Goal: Task Accomplishment & Management: Manage account settings

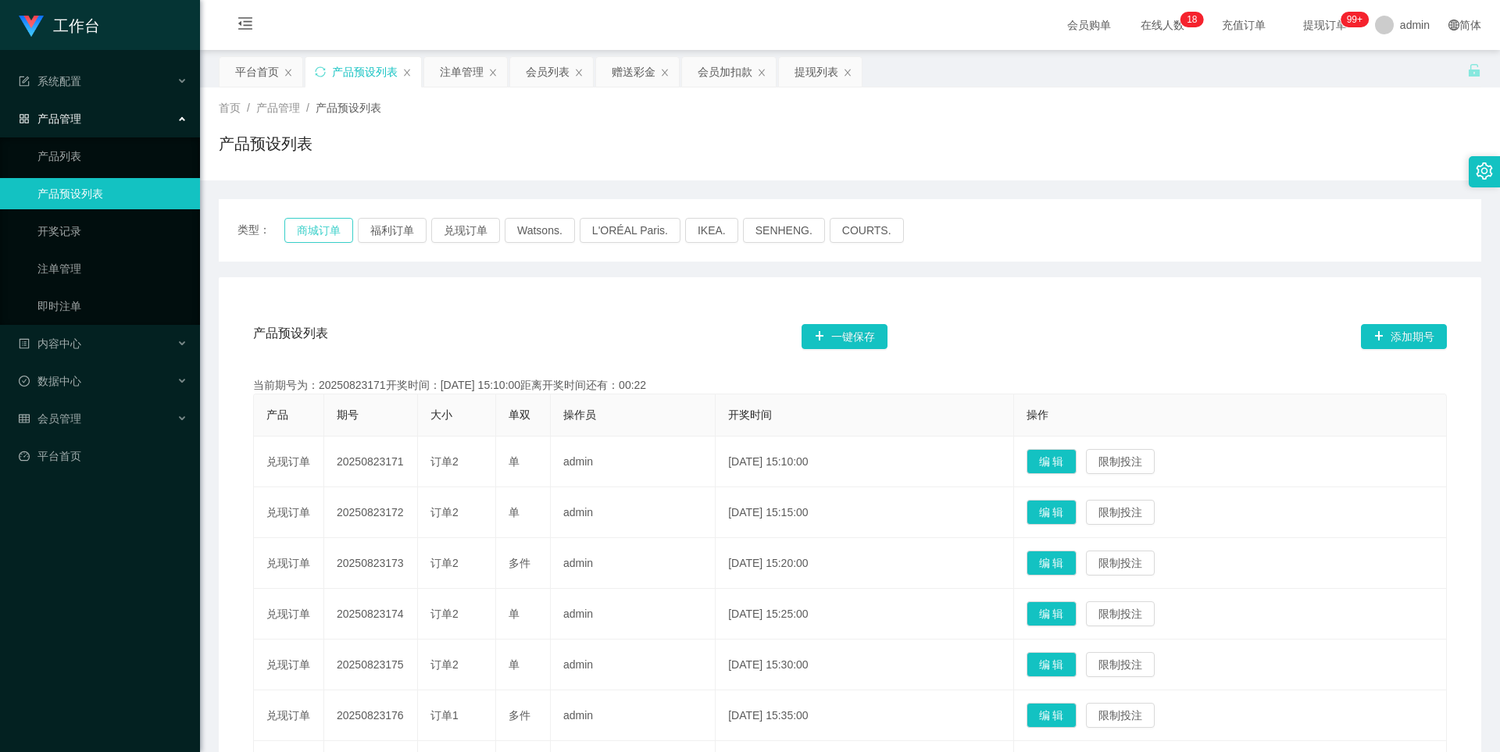
click at [322, 224] on button "商城订单" at bounding box center [318, 230] width 69 height 25
drag, startPoint x: 448, startPoint y: 75, endPoint x: 659, endPoint y: 77, distance: 211.7
click at [448, 75] on div "注单管理" at bounding box center [462, 72] width 44 height 30
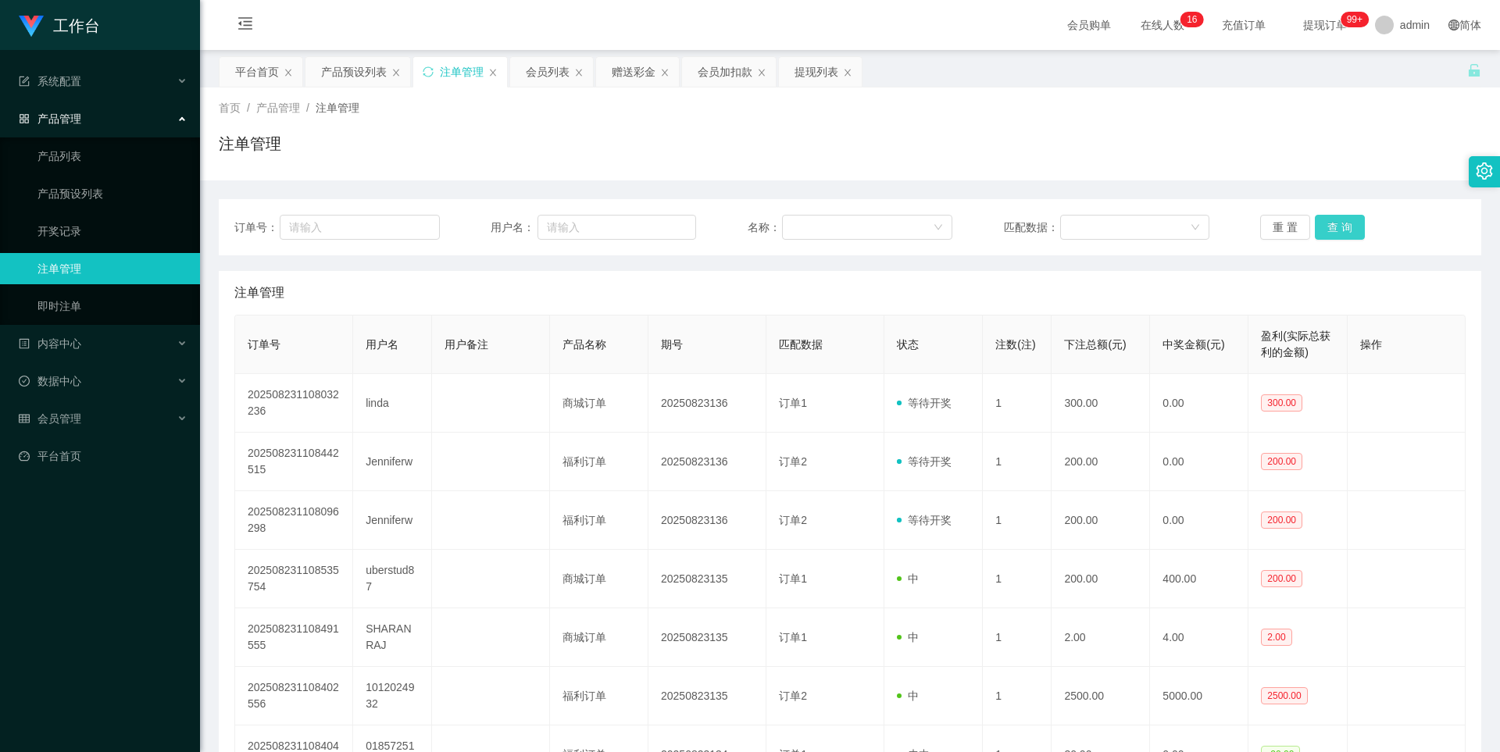
click at [1333, 227] on button "查 询" at bounding box center [1340, 227] width 50 height 25
click at [1125, 141] on div "注单管理" at bounding box center [850, 150] width 1262 height 36
click at [1342, 225] on button "查 询" at bounding box center [1340, 227] width 50 height 25
click at [1004, 115] on div "首页 / 产品管理 / 注单管理 /" at bounding box center [850, 108] width 1262 height 16
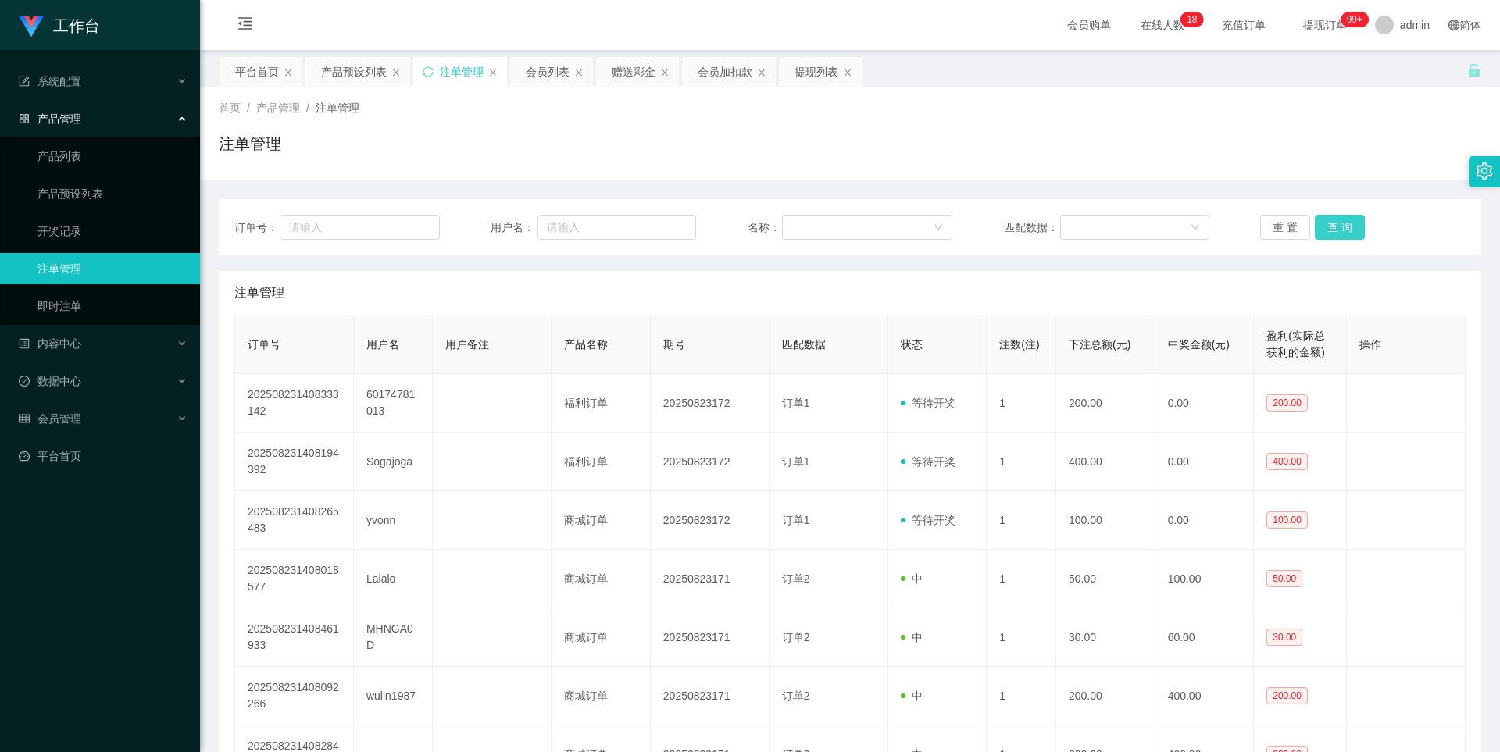
click at [1331, 229] on button "查 询" at bounding box center [1340, 227] width 50 height 25
drag, startPoint x: 1151, startPoint y: 116, endPoint x: 1381, endPoint y: 20, distance: 250.0
click at [1153, 116] on div "首页 / 产品管理 / 注单管理 / 注单管理" at bounding box center [850, 134] width 1262 height 68
